Goal: Information Seeking & Learning: Learn about a topic

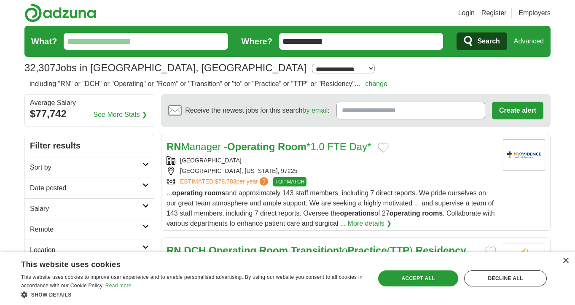
click at [388, 82] on link "change" at bounding box center [377, 83] width 22 height 7
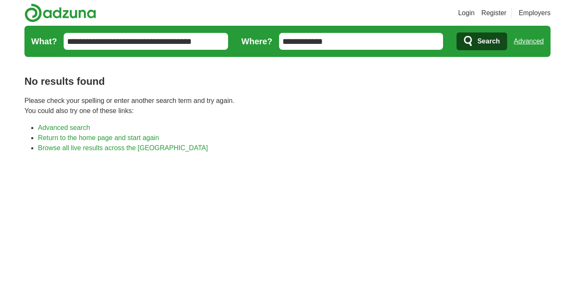
click at [193, 33] on input "**********" at bounding box center [146, 41] width 164 height 17
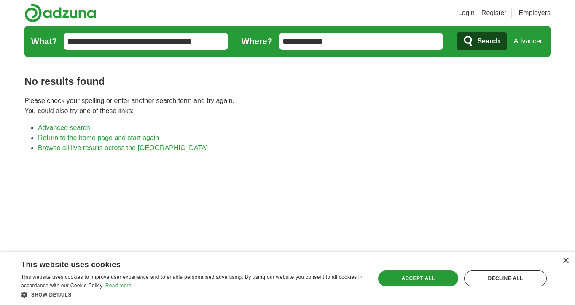
click at [80, 35] on input "**********" at bounding box center [146, 41] width 164 height 17
click at [166, 42] on input "**********" at bounding box center [146, 41] width 164 height 17
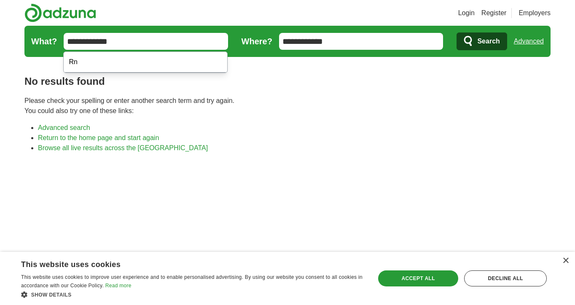
type input "**********"
click at [482, 41] on button "Search" at bounding box center [482, 41] width 50 height 18
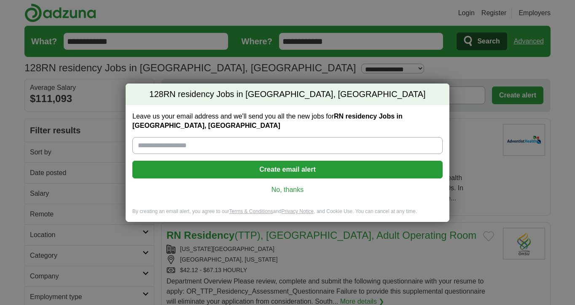
click at [280, 189] on link "No, thanks" at bounding box center [287, 189] width 297 height 9
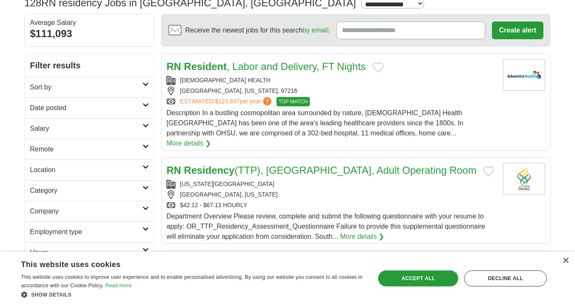
scroll to position [67, 0]
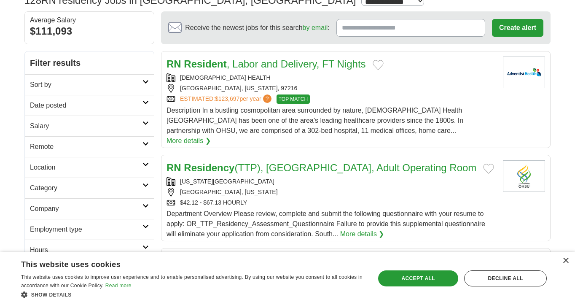
click at [283, 162] on link "RN Residency (TTP), South OR, Adult Operating Room" at bounding box center [322, 167] width 310 height 11
click at [272, 162] on link "RN Residency (TTP), South OR, Adult Operating Room" at bounding box center [322, 167] width 310 height 11
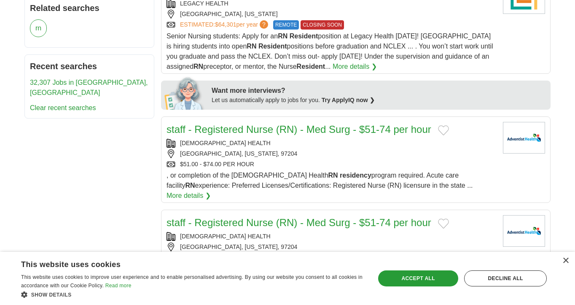
scroll to position [339, 0]
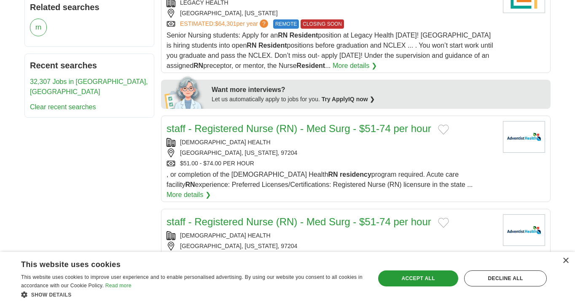
click at [269, 123] on link "staff - Registered Nurse (RN) - Med Surg - $51-74 per hour" at bounding box center [299, 128] width 265 height 11
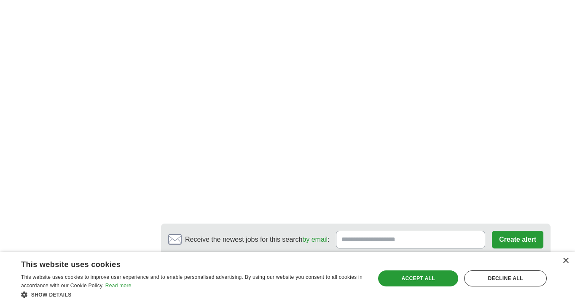
scroll to position [1284, 0]
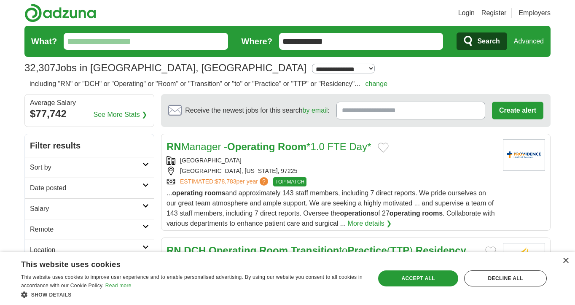
click at [393, 89] on div "including "RN" or "DCH" or "Operating" or "Room" or "Transition" or "to" or "Pr…" at bounding box center [208, 86] width 368 height 15
click at [388, 87] on link "change" at bounding box center [377, 83] width 22 height 7
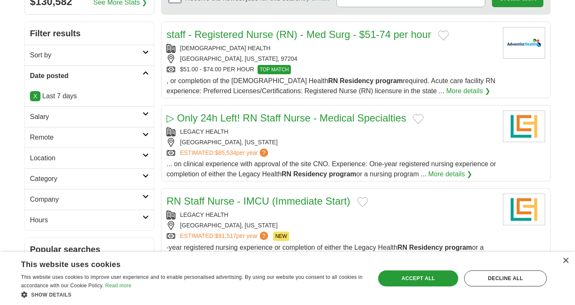
scroll to position [111, 0]
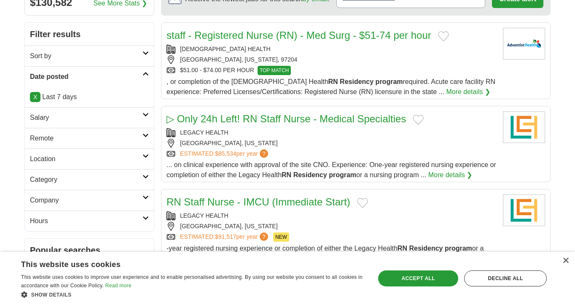
click at [64, 101] on p "X Last 7 days" at bounding box center [89, 97] width 119 height 10
click at [41, 94] on p "X Last 7 days" at bounding box center [89, 97] width 119 height 10
click at [35, 94] on link "X" at bounding box center [35, 97] width 11 height 10
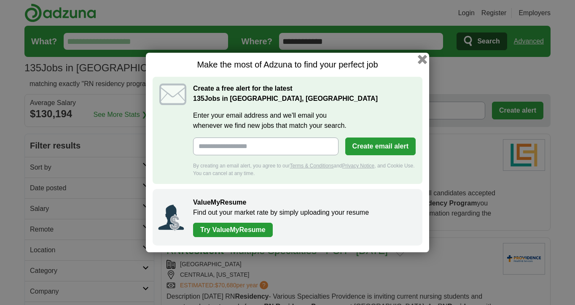
click at [423, 61] on button "button" at bounding box center [422, 59] width 9 height 9
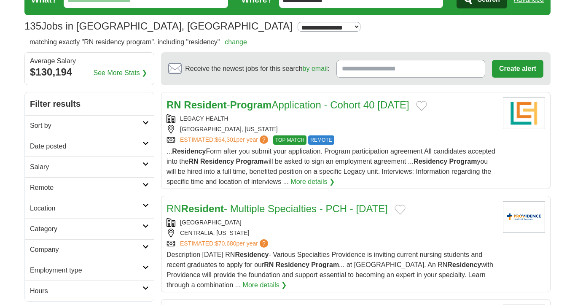
scroll to position [44, 0]
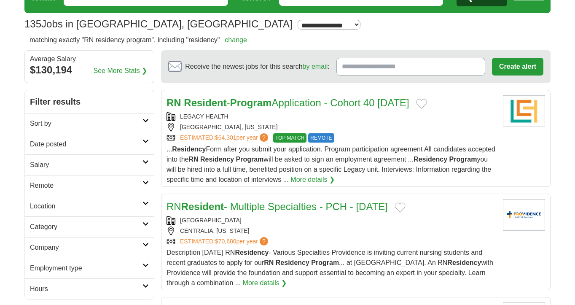
click at [142, 145] on h2 "Date posted" at bounding box center [86, 144] width 113 height 10
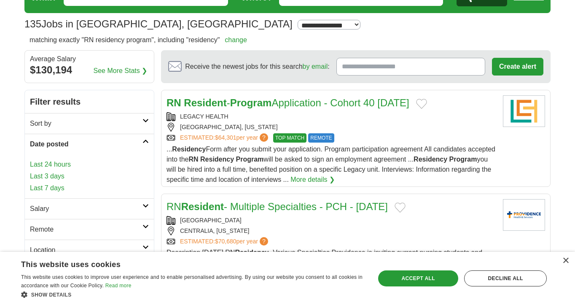
click at [65, 177] on link "Last 3 days" at bounding box center [89, 176] width 119 height 10
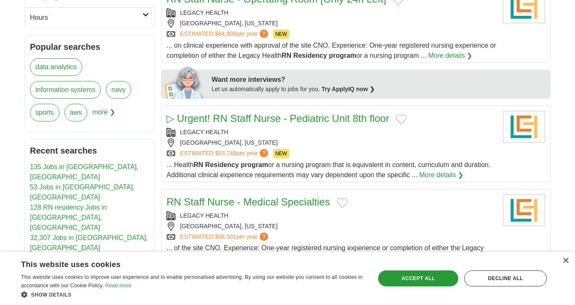
scroll to position [313, 0]
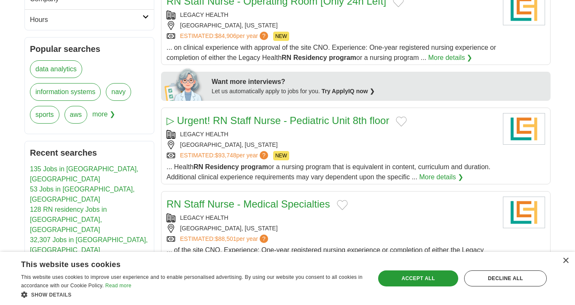
click at [453, 58] on link "More details ❯" at bounding box center [450, 58] width 44 height 10
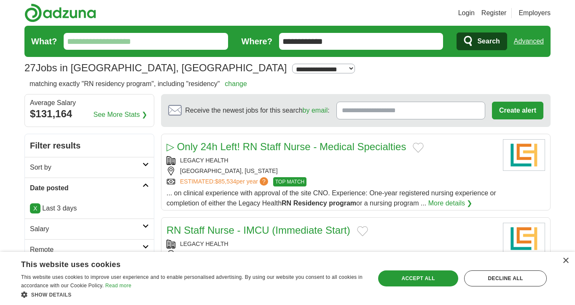
scroll to position [0, 0]
click at [38, 210] on link "X" at bounding box center [35, 208] width 11 height 10
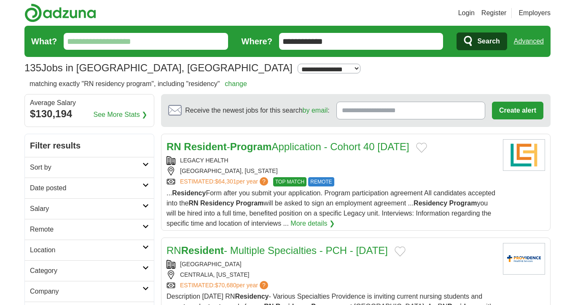
click at [145, 183] on link "Date posted" at bounding box center [89, 188] width 129 height 21
click at [44, 207] on link "Last 24 hours" at bounding box center [89, 208] width 119 height 10
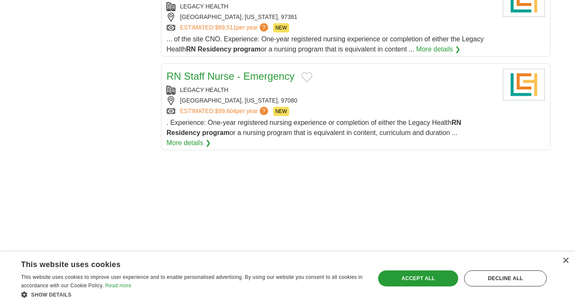
scroll to position [921, 0]
